Goal: Information Seeking & Learning: Understand process/instructions

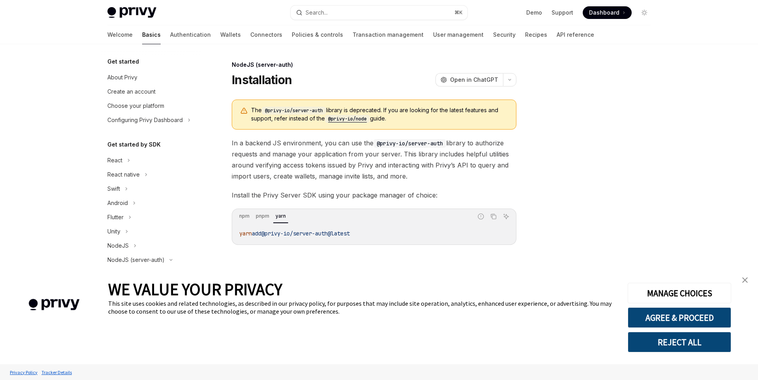
click at [745, 281] on img "close banner" at bounding box center [745, 280] width 6 height 6
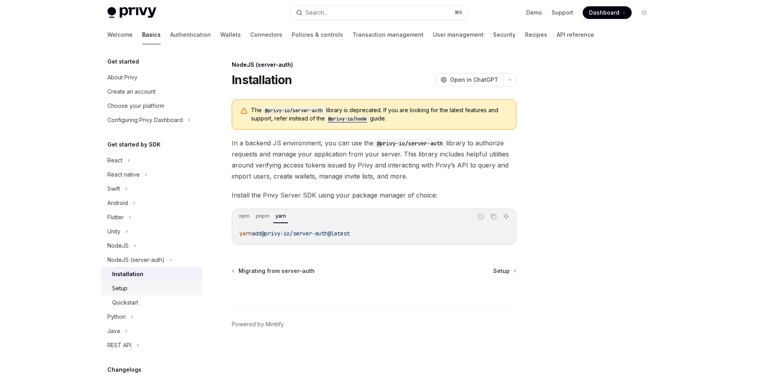
click at [156, 284] on div "Setup" at bounding box center [154, 287] width 85 height 9
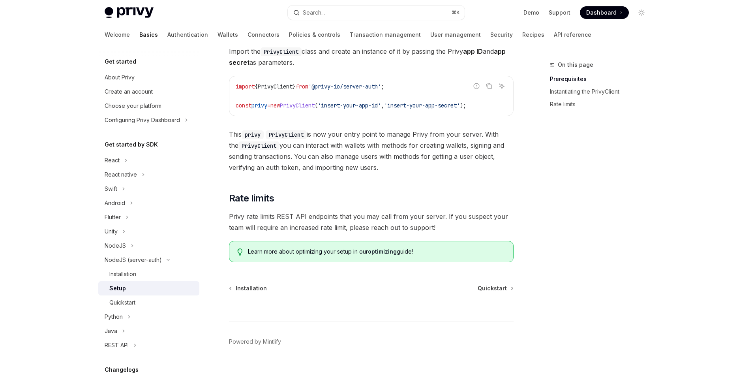
scroll to position [214, 0]
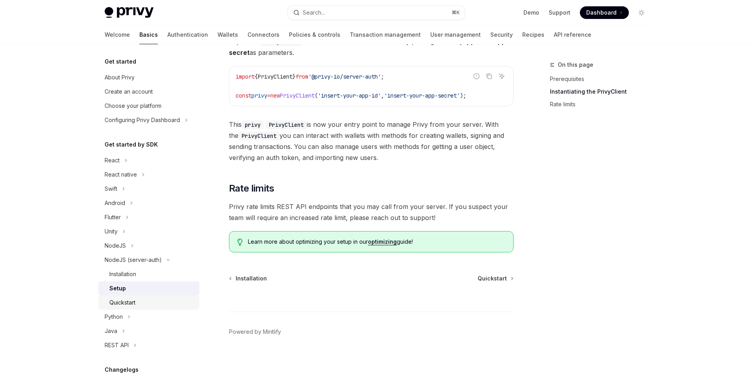
click at [132, 302] on div "Quickstart" at bounding box center [122, 302] width 26 height 9
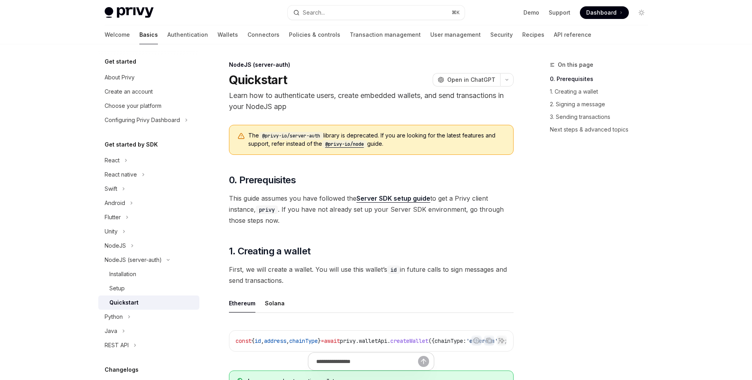
scroll to position [217, 0]
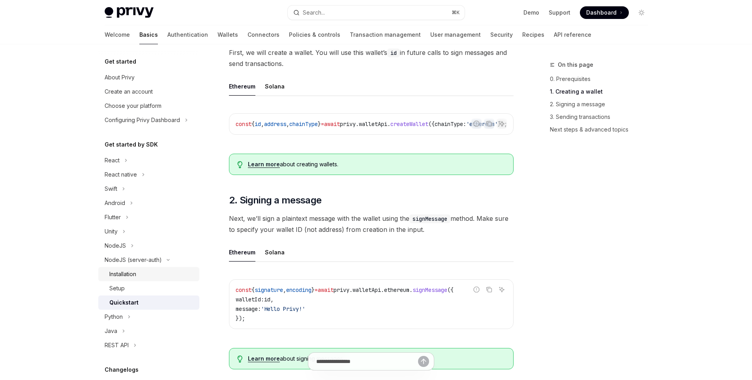
click at [139, 272] on div "Installation" at bounding box center [151, 273] width 85 height 9
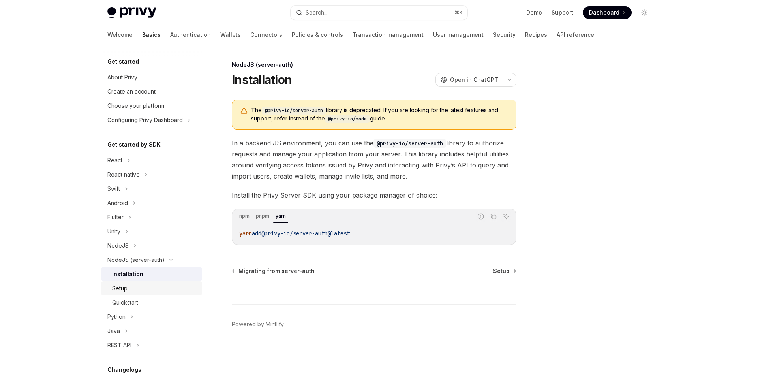
click at [141, 291] on div "Setup" at bounding box center [154, 287] width 85 height 9
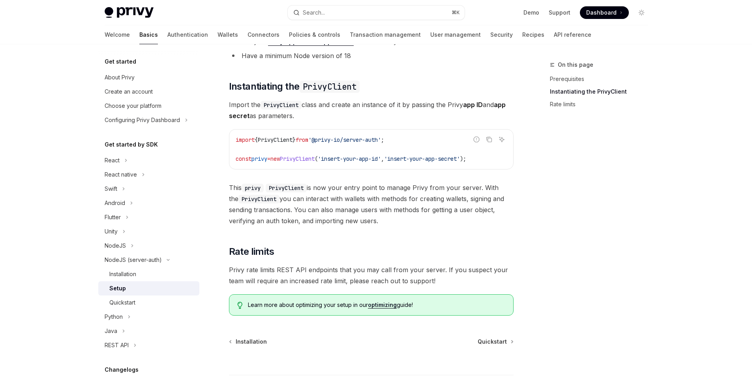
scroll to position [214, 0]
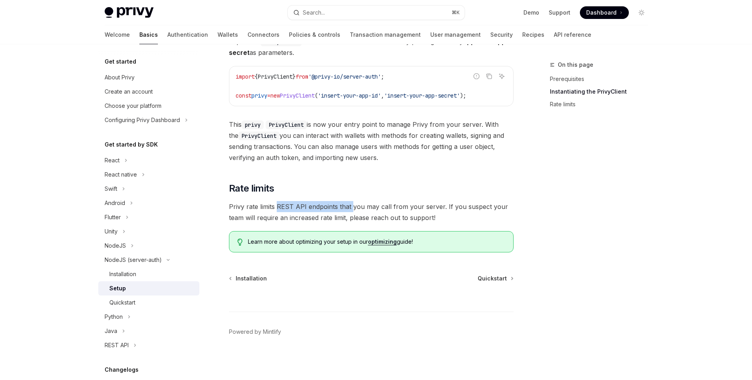
drag, startPoint x: 276, startPoint y: 208, endPoint x: 352, endPoint y: 205, distance: 75.9
click at [351, 205] on span "Privy rate limits REST API endpoints that you may call from your server. If you…" at bounding box center [371, 212] width 285 height 22
click at [415, 201] on span "Privy rate limits REST API endpoints that you may call from your server. If you…" at bounding box center [371, 212] width 285 height 22
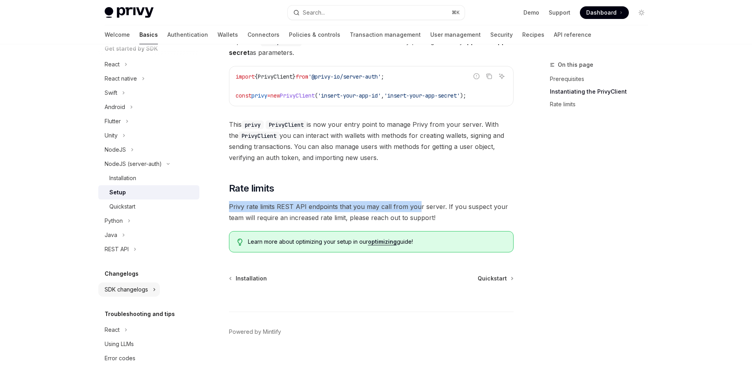
scroll to position [97, 0]
click at [131, 345] on div "Using LLMs" at bounding box center [119, 342] width 29 height 9
type textarea "*"
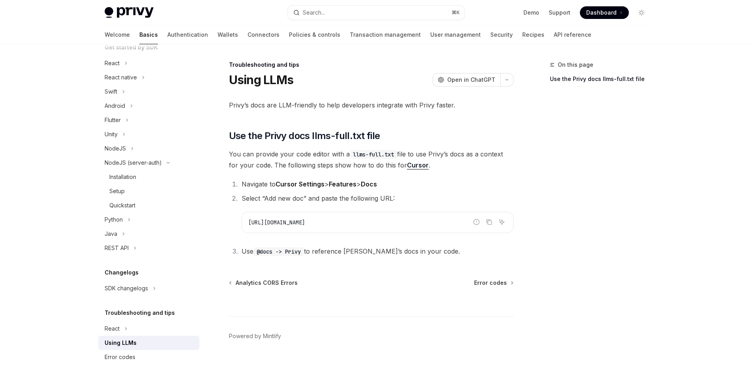
drag, startPoint x: 388, startPoint y: 228, endPoint x: 246, endPoint y: 224, distance: 142.2
click at [246, 224] on div "[URL][DOMAIN_NAME]" at bounding box center [377, 222] width 271 height 21
click at [305, 222] on span "[URL][DOMAIN_NAME]" at bounding box center [276, 222] width 57 height 7
click at [388, 221] on code "[URL][DOMAIN_NAME]" at bounding box center [377, 222] width 259 height 9
click at [491, 221] on icon "Copy the contents from the code block" at bounding box center [490, 223] width 4 height 4
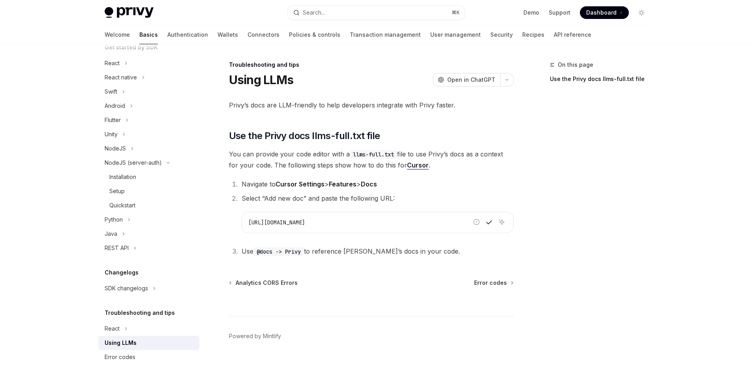
click at [413, 224] on code "[URL][DOMAIN_NAME]" at bounding box center [377, 222] width 259 height 9
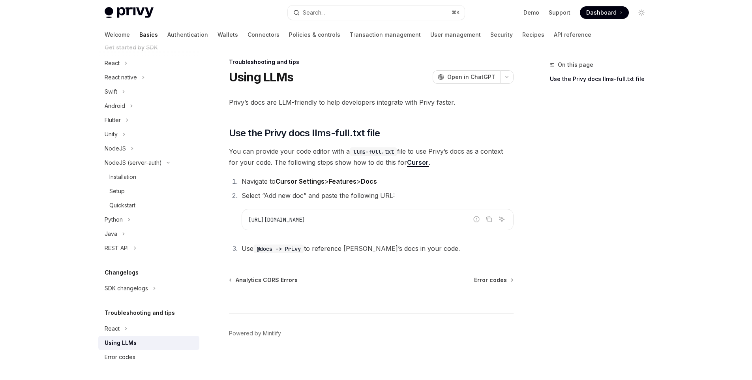
scroll to position [4, 0]
click at [491, 217] on icon "Copy the contents from the code block" at bounding box center [489, 217] width 6 height 6
drag, startPoint x: 375, startPoint y: 212, endPoint x: 263, endPoint y: 214, distance: 112.5
click at [271, 212] on div "[URL][DOMAIN_NAME]" at bounding box center [377, 218] width 271 height 21
drag, startPoint x: 247, startPoint y: 217, endPoint x: 372, endPoint y: 218, distance: 124.4
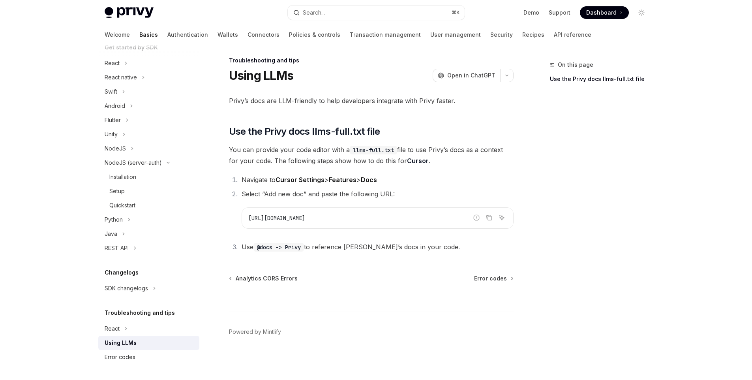
click at [372, 218] on div "[URL][DOMAIN_NAME]" at bounding box center [377, 218] width 271 height 21
click at [526, 194] on div "On this page Use the Privy docs llms-full.txt file Troubleshooting and tips Usi…" at bounding box center [376, 210] width 556 height 340
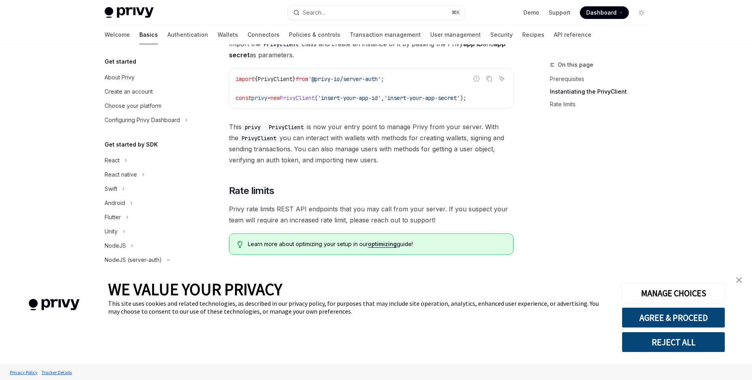
scroll to position [214, 0]
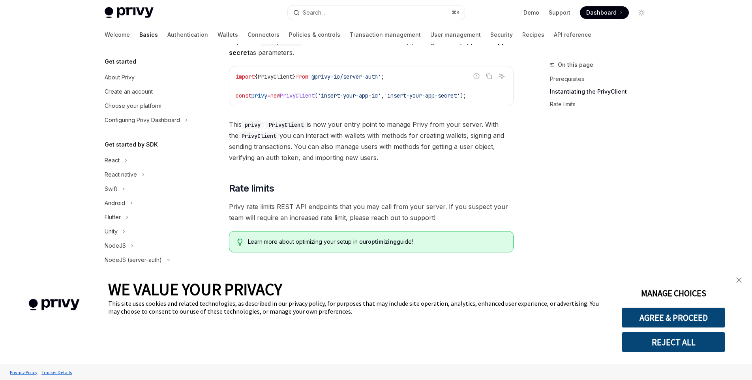
click at [735, 282] on link "close banner" at bounding box center [739, 280] width 16 height 16
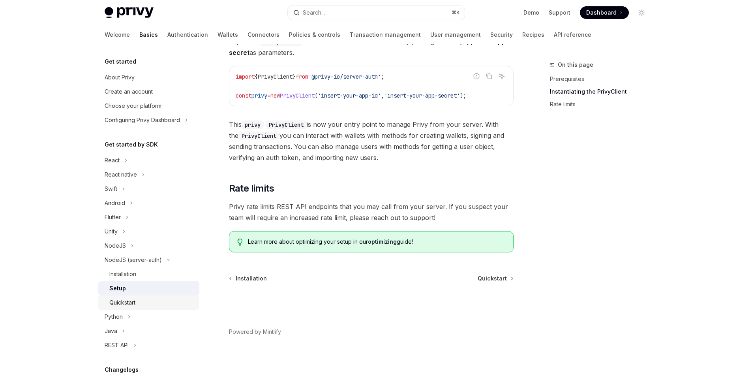
click at [130, 302] on div "Quickstart" at bounding box center [122, 302] width 26 height 9
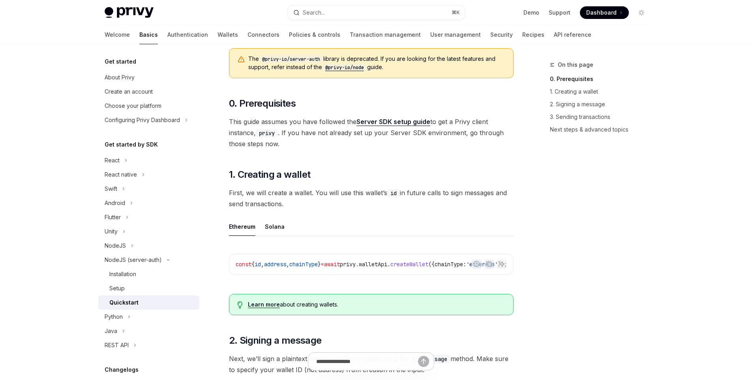
scroll to position [77, 0]
click at [388, 121] on link "Server SDK setup guide" at bounding box center [394, 121] width 74 height 8
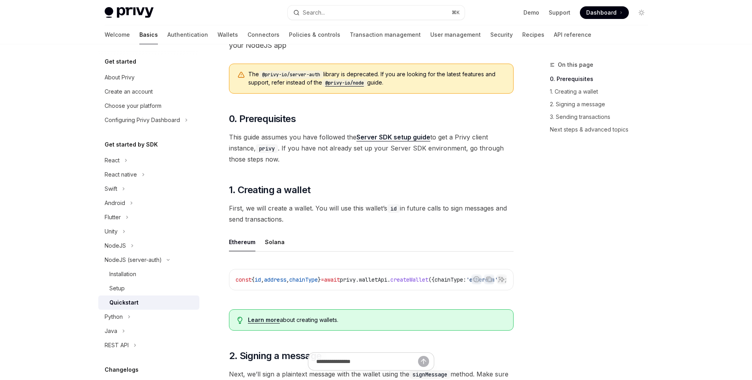
scroll to position [77, 0]
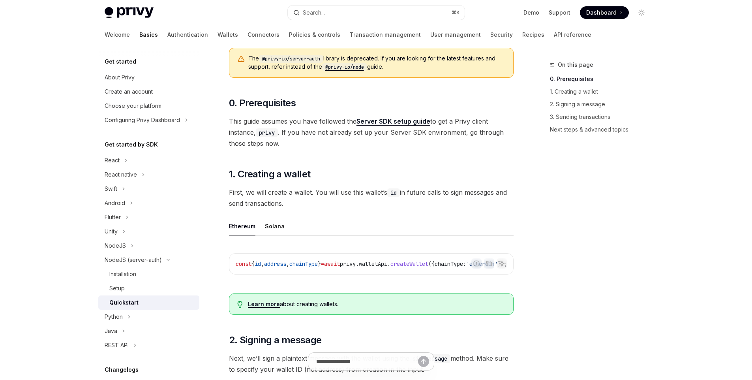
click at [263, 229] on ul "Ethereum Solana" at bounding box center [371, 226] width 285 height 19
click at [267, 227] on button "Solana" at bounding box center [275, 226] width 20 height 19
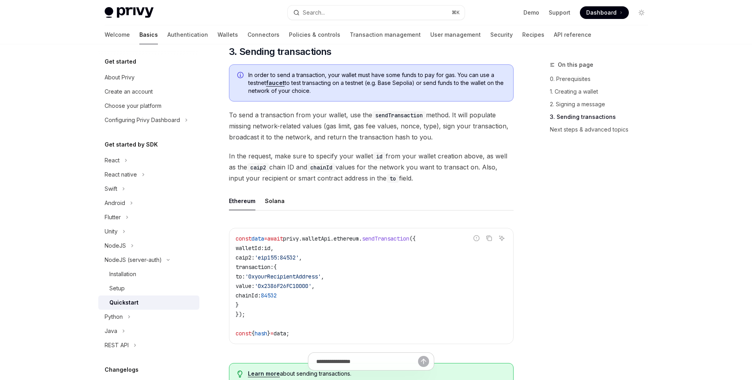
scroll to position [863, 0]
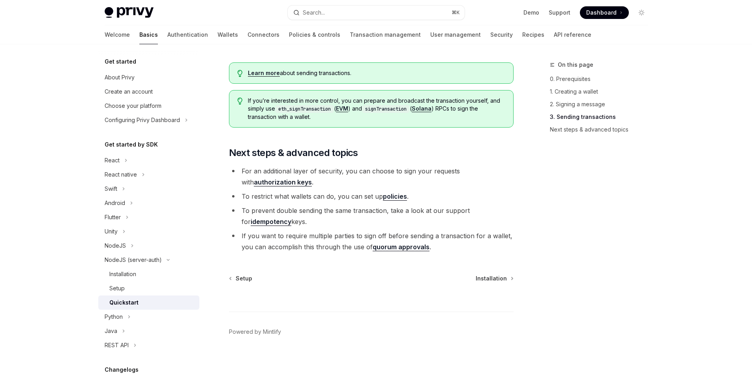
click at [135, 302] on div "Quickstart" at bounding box center [123, 302] width 29 height 9
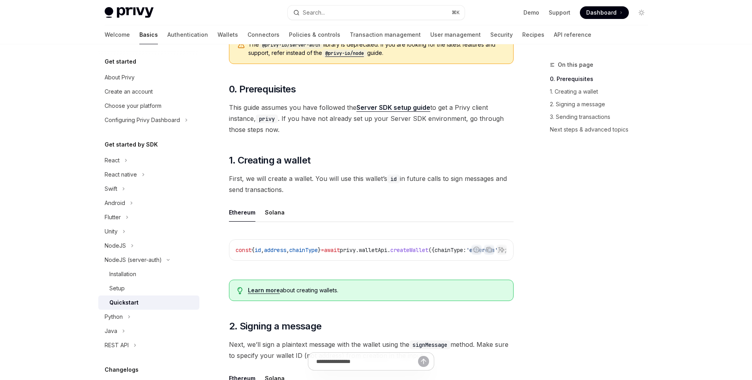
scroll to position [96, 0]
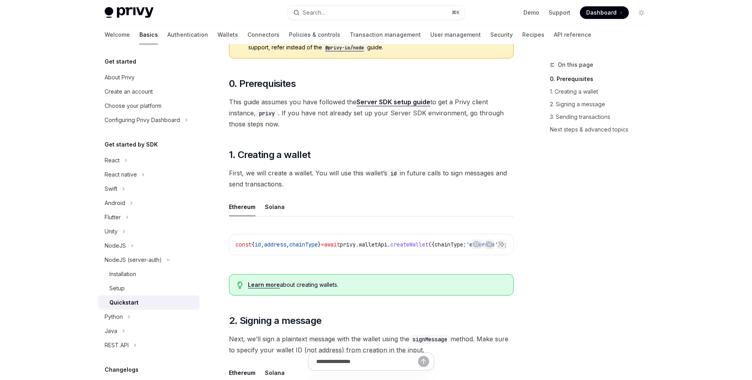
drag, startPoint x: 342, startPoint y: 253, endPoint x: 353, endPoint y: 251, distance: 11.3
click at [353, 251] on div "const { id , address , chainType } = await privy . walletApi . createWallet ({ …" at bounding box center [371, 244] width 284 height 21
click at [269, 208] on button "Solana" at bounding box center [275, 206] width 20 height 19
drag, startPoint x: 316, startPoint y: 174, endPoint x: 307, endPoint y: 179, distance: 10.6
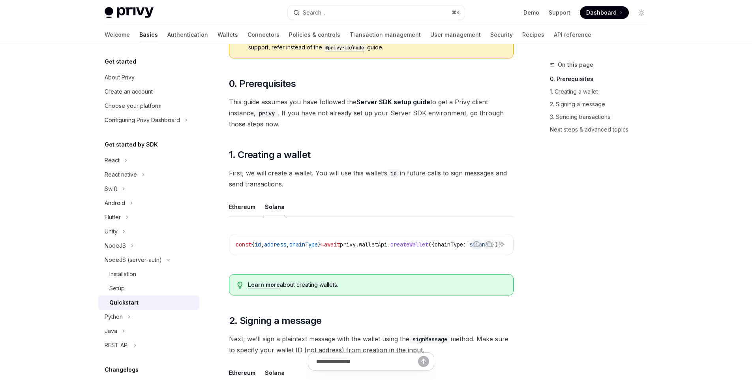
click at [307, 179] on span "First, we will create a wallet. You will use this wallet’s id in future calls t…" at bounding box center [371, 178] width 285 height 22
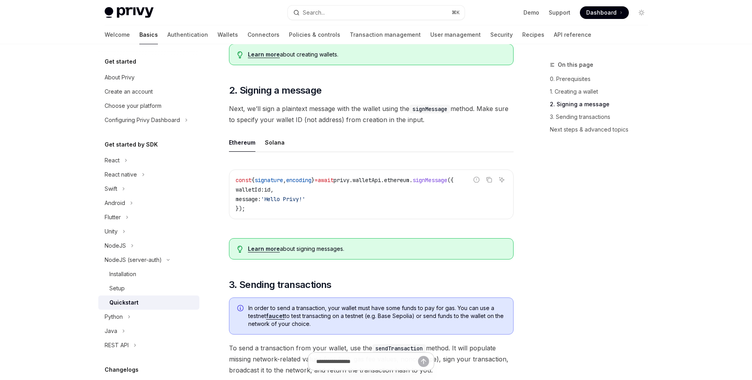
scroll to position [368, 0]
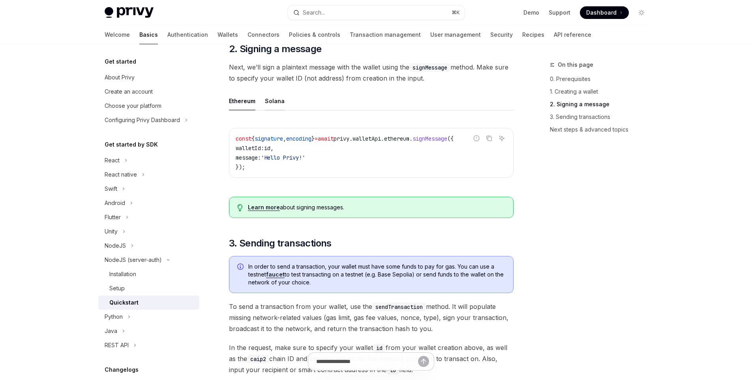
click at [279, 107] on button "Solana" at bounding box center [275, 101] width 20 height 19
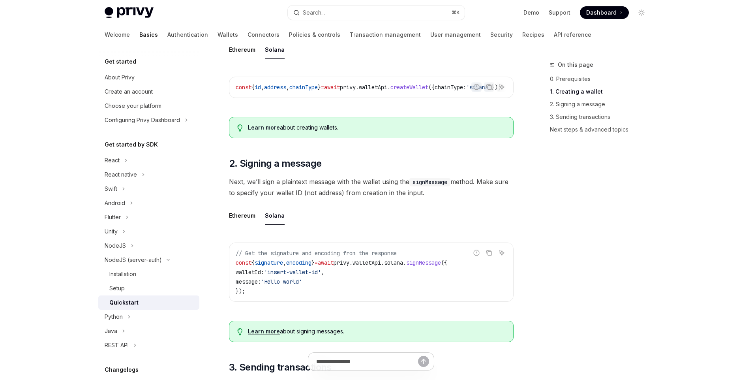
scroll to position [226, 0]
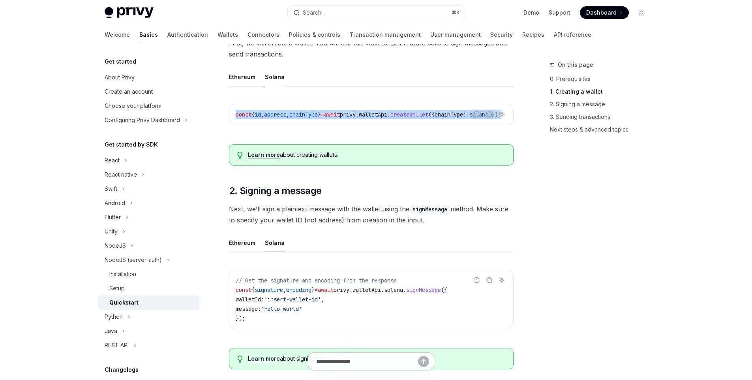
drag, startPoint x: 406, startPoint y: 124, endPoint x: 453, endPoint y: 124, distance: 47.4
click at [453, 124] on div "Report incorrect code Copy Ask AI const { id , address , chainType } = await pr…" at bounding box center [371, 114] width 285 height 21
drag, startPoint x: 444, startPoint y: 128, endPoint x: 466, endPoint y: 128, distance: 21.7
click at [466, 128] on div "Report incorrect code Copy Ask AI const { id , address , chainType } = await pr…" at bounding box center [371, 117] width 285 height 42
click at [437, 129] on div "Report incorrect code Copy Ask AI const { id , address , chainType } = await pr…" at bounding box center [371, 117] width 285 height 42
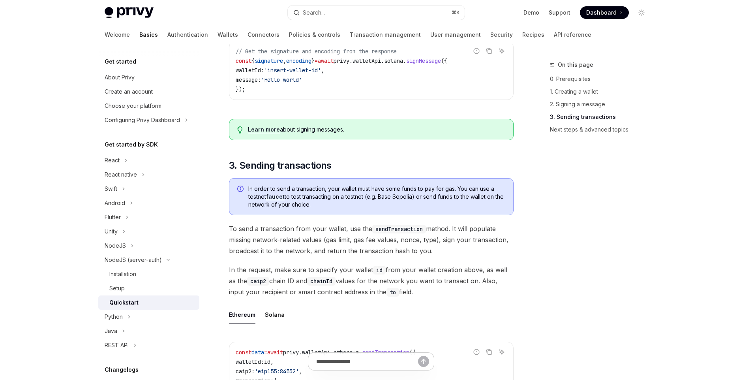
scroll to position [390, 0]
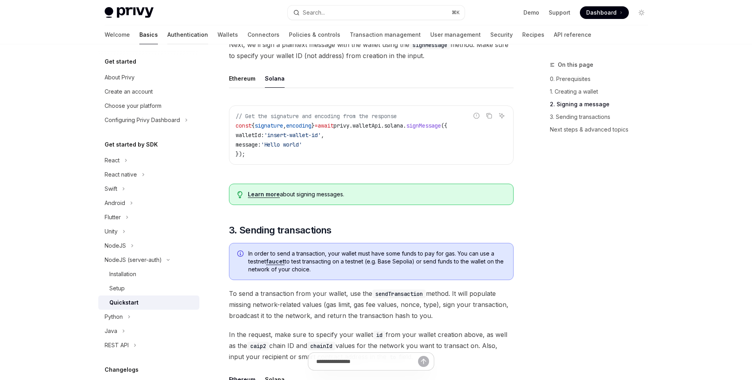
click at [167, 34] on link "Authentication" at bounding box center [187, 34] width 41 height 19
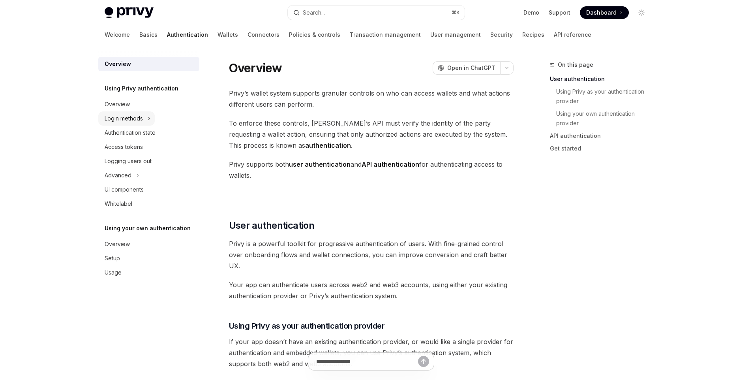
click at [154, 122] on button "Login methods" at bounding box center [126, 118] width 56 height 14
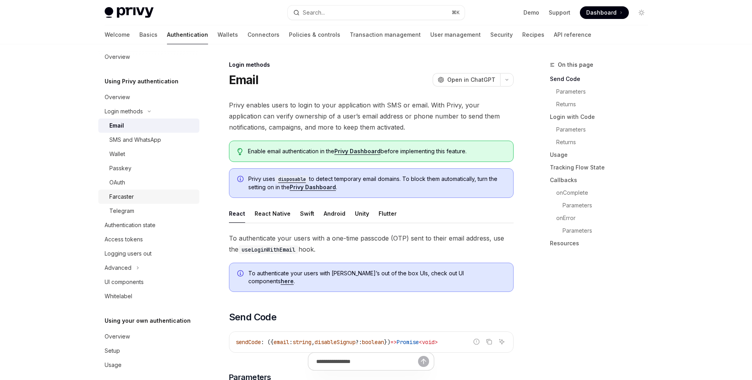
scroll to position [15, 0]
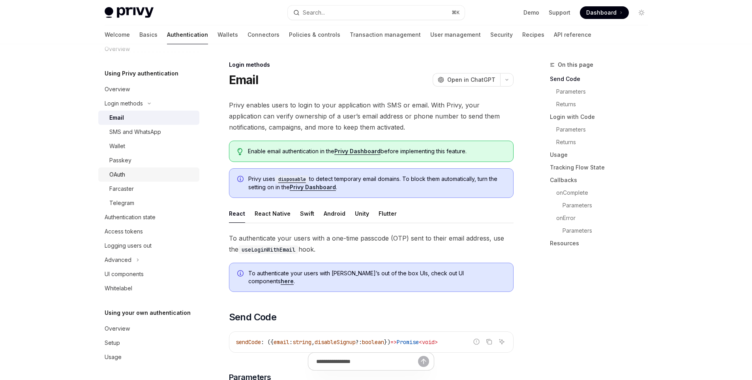
click at [150, 175] on div "OAuth" at bounding box center [151, 174] width 85 height 9
type textarea "*"
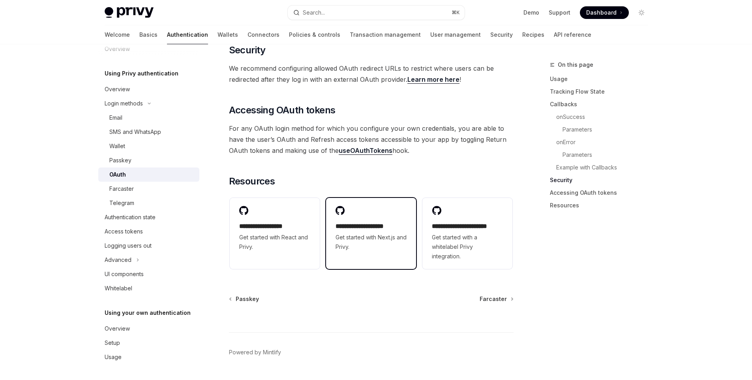
scroll to position [1716, 0]
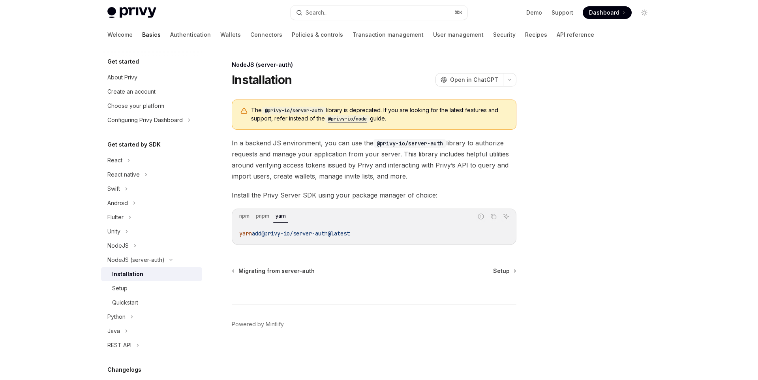
type textarea "*"
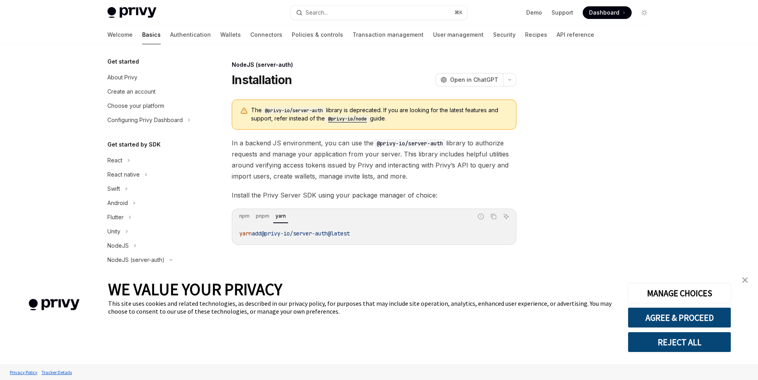
click at [621, 13] on span at bounding box center [607, 12] width 49 height 13
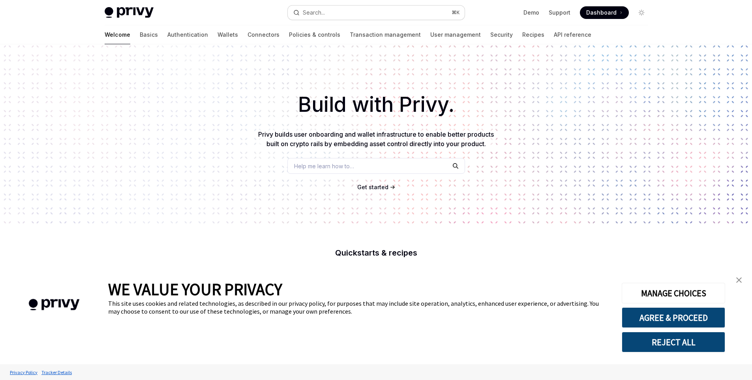
click at [435, 7] on button "Search... ⌘ K" at bounding box center [376, 13] width 177 height 14
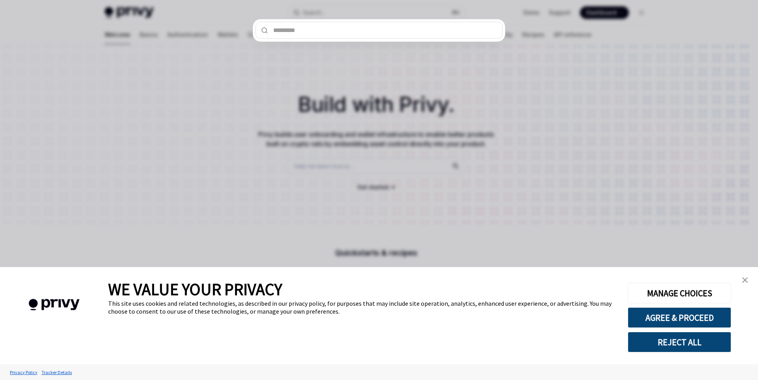
click at [313, 102] on div at bounding box center [379, 190] width 758 height 380
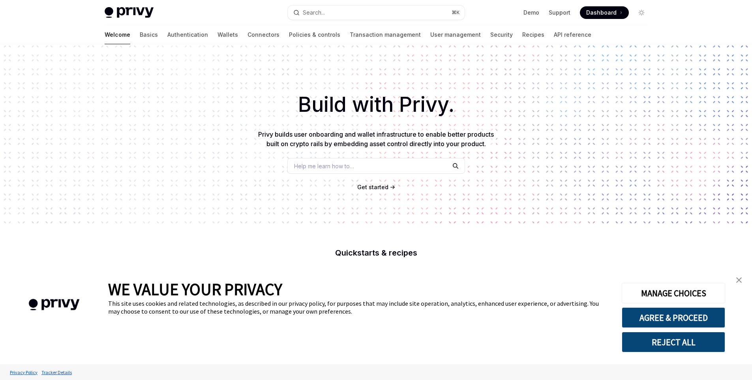
click at [738, 283] on link "close banner" at bounding box center [739, 280] width 16 height 16
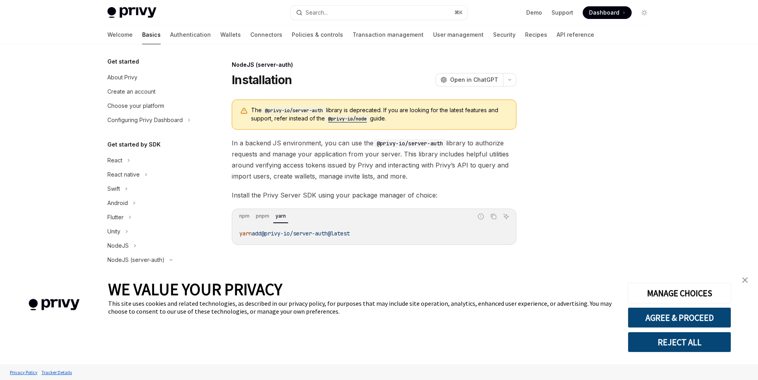
click at [572, 153] on div at bounding box center [597, 220] width 120 height 320
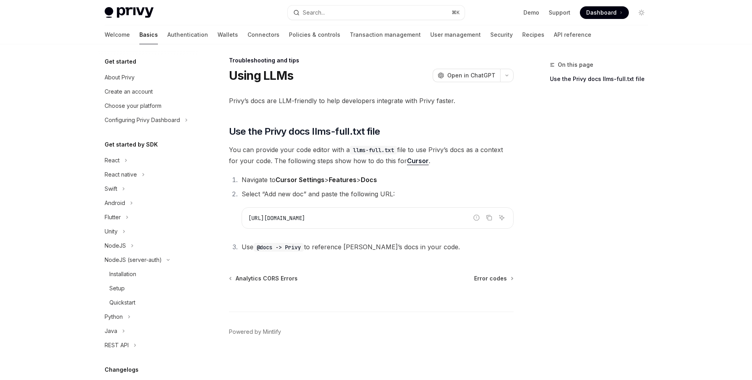
scroll to position [97, 0]
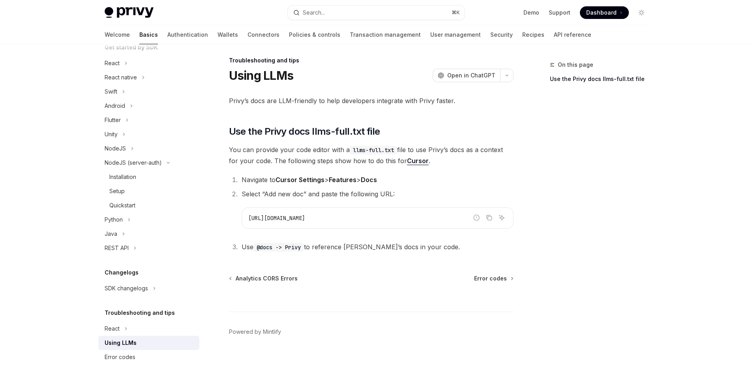
click at [507, 163] on span "You can provide your code editor with a llms-full.txt file to use Privy’s docs …" at bounding box center [371, 155] width 285 height 22
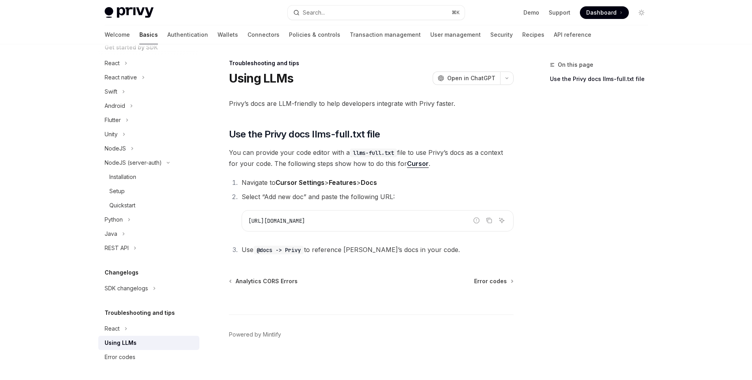
scroll to position [0, 0]
